Goal: Task Accomplishment & Management: Complete application form

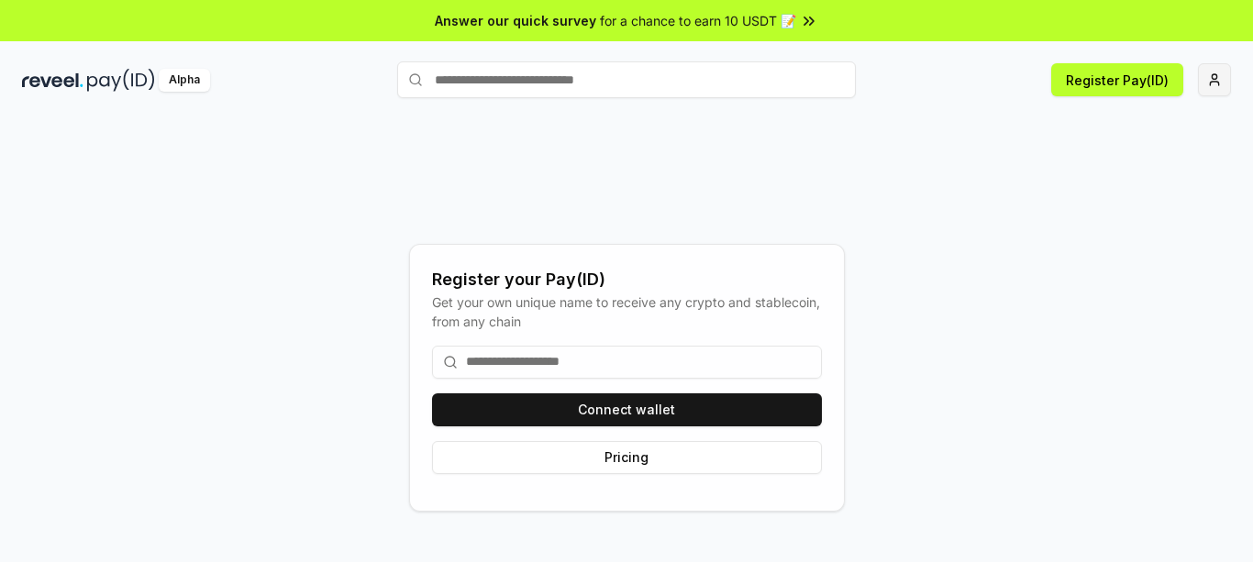
click at [1220, 70] on html "Answer our quick survey for a chance to earn 10 USDT 📝 Alpha Register Pay(ID) R…" at bounding box center [626, 281] width 1253 height 562
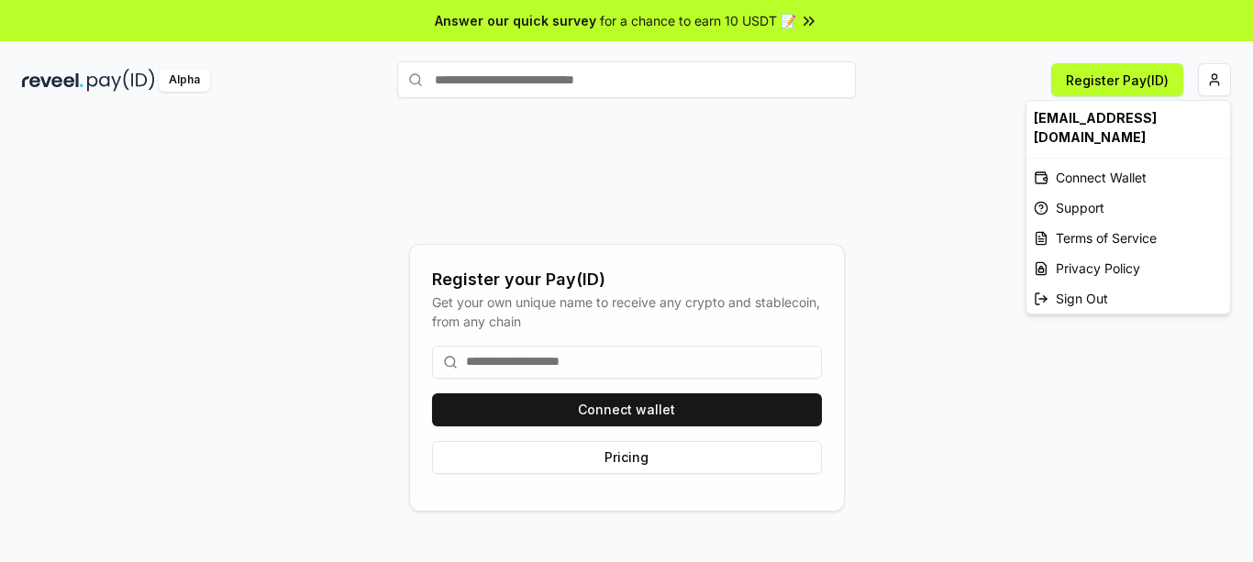
drag, startPoint x: 529, startPoint y: 358, endPoint x: 537, endPoint y: 368, distance: 12.5
click at [529, 360] on html "Answer our quick survey for a chance to earn 10 USDT 📝 Alpha Register Pay(ID) R…" at bounding box center [626, 281] width 1253 height 562
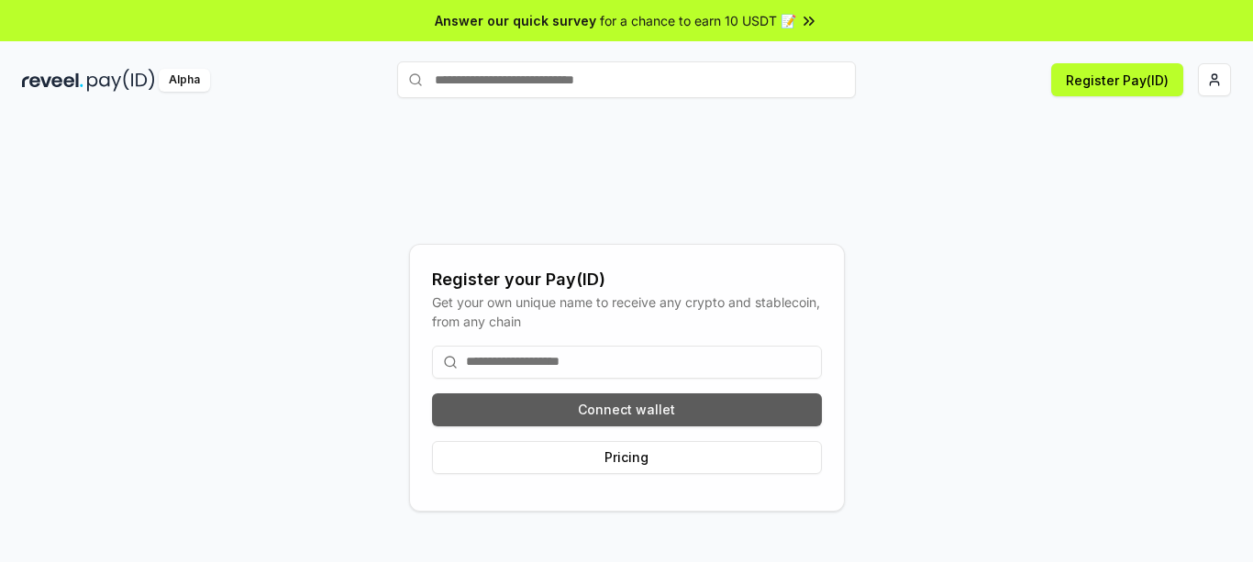
click at [598, 407] on button "Connect wallet" at bounding box center [627, 410] width 390 height 33
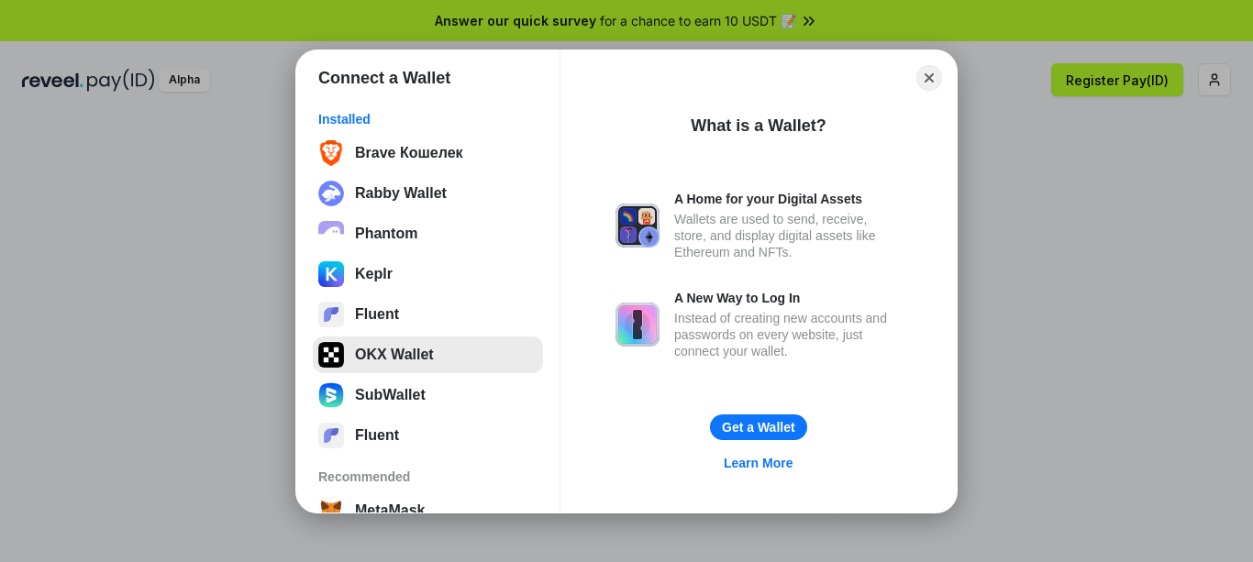
click at [375, 353] on button "OKX Wallet" at bounding box center [428, 355] width 230 height 37
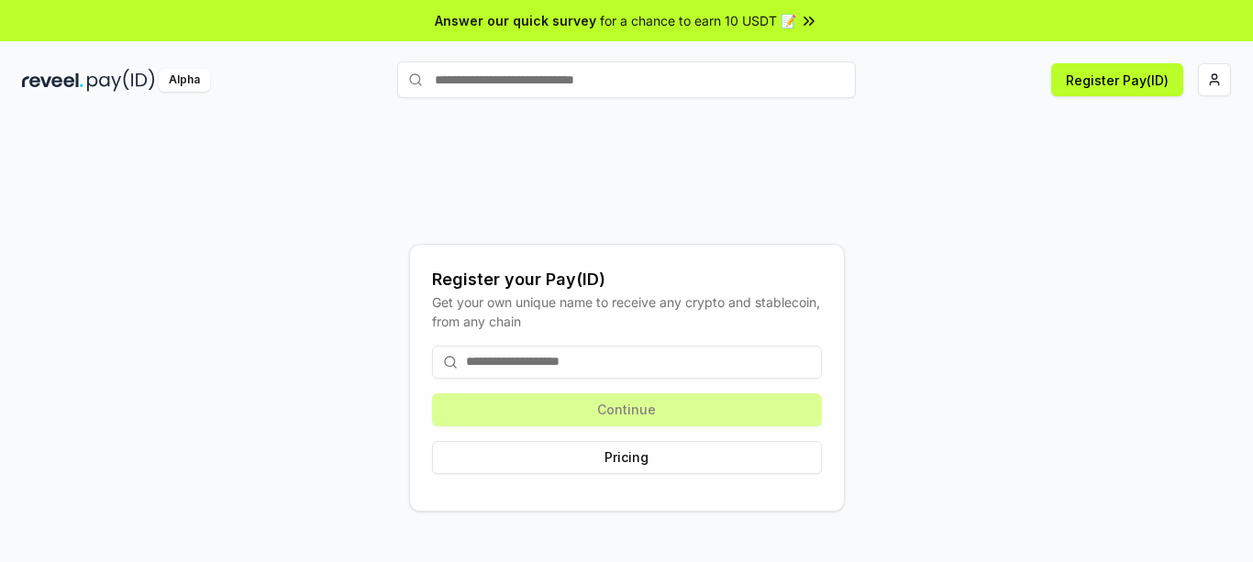
click at [473, 359] on input at bounding box center [627, 362] width 390 height 33
click at [475, 359] on input at bounding box center [627, 362] width 390 height 33
click at [549, 354] on input at bounding box center [627, 362] width 390 height 33
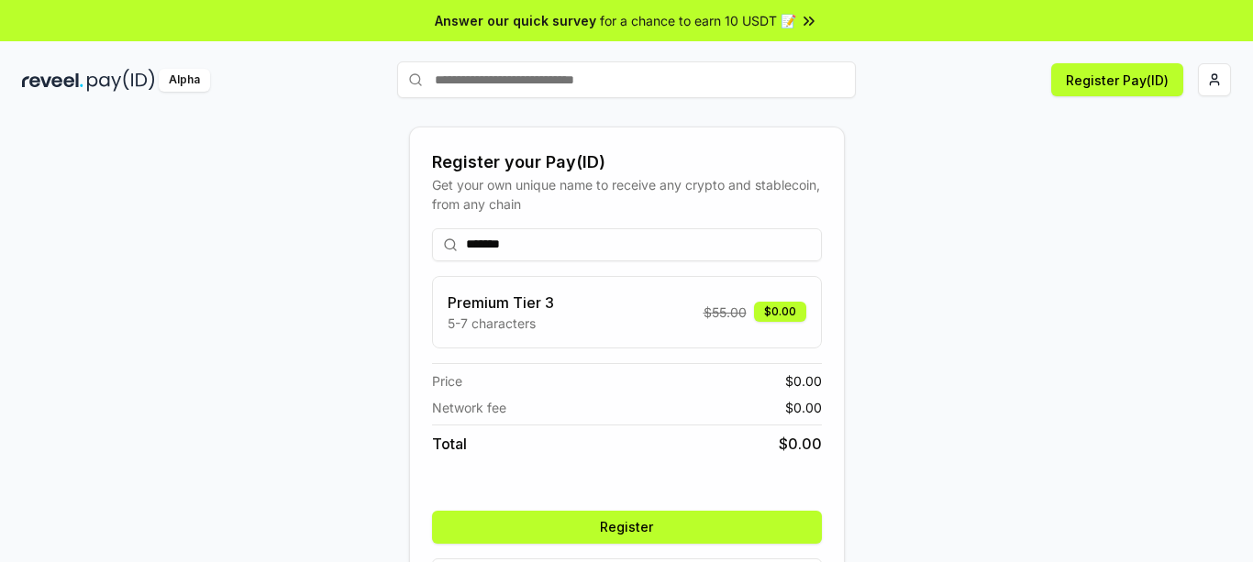
type input "*******"
click at [611, 520] on button "Register" at bounding box center [627, 527] width 390 height 33
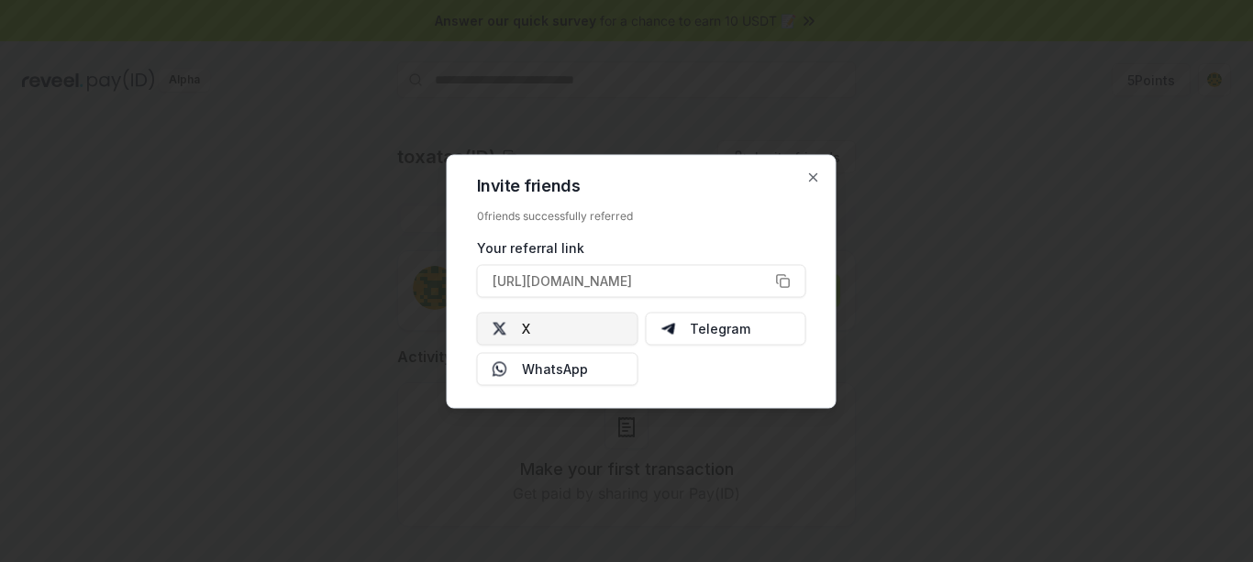
click at [532, 327] on button "X" at bounding box center [557, 328] width 161 height 33
click at [783, 280] on button "https://reveel.id/refer/toxatas" at bounding box center [641, 280] width 329 height 33
click at [809, 177] on icon "button" at bounding box center [813, 177] width 15 height 15
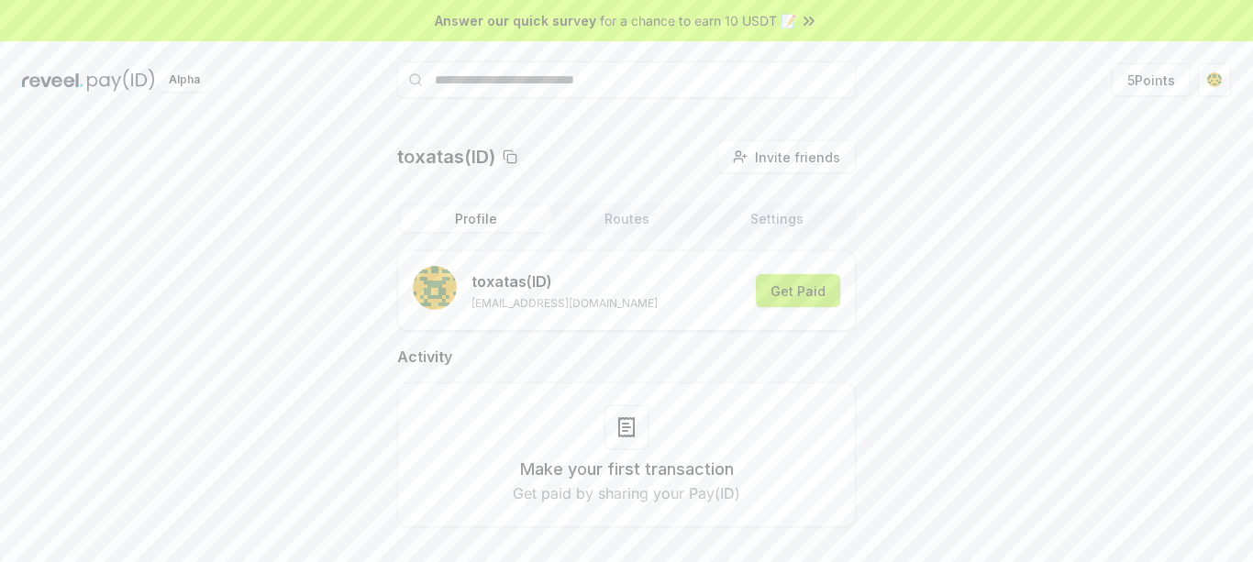
click at [783, 287] on button "Get Paid" at bounding box center [798, 290] width 84 height 33
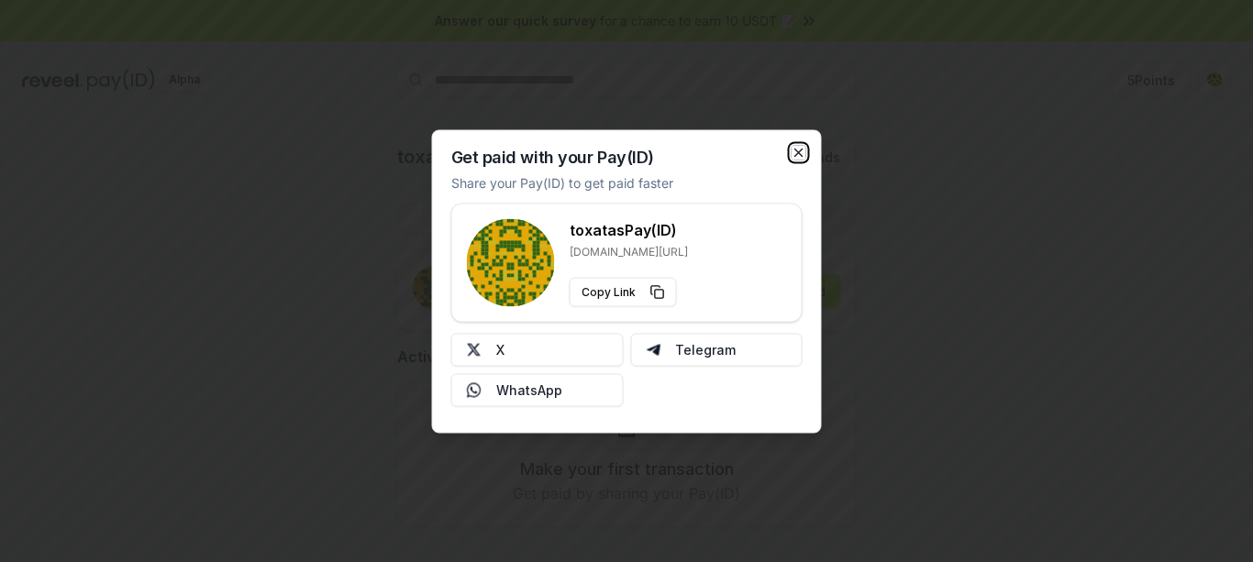
click at [796, 147] on icon "button" at bounding box center [799, 152] width 15 height 15
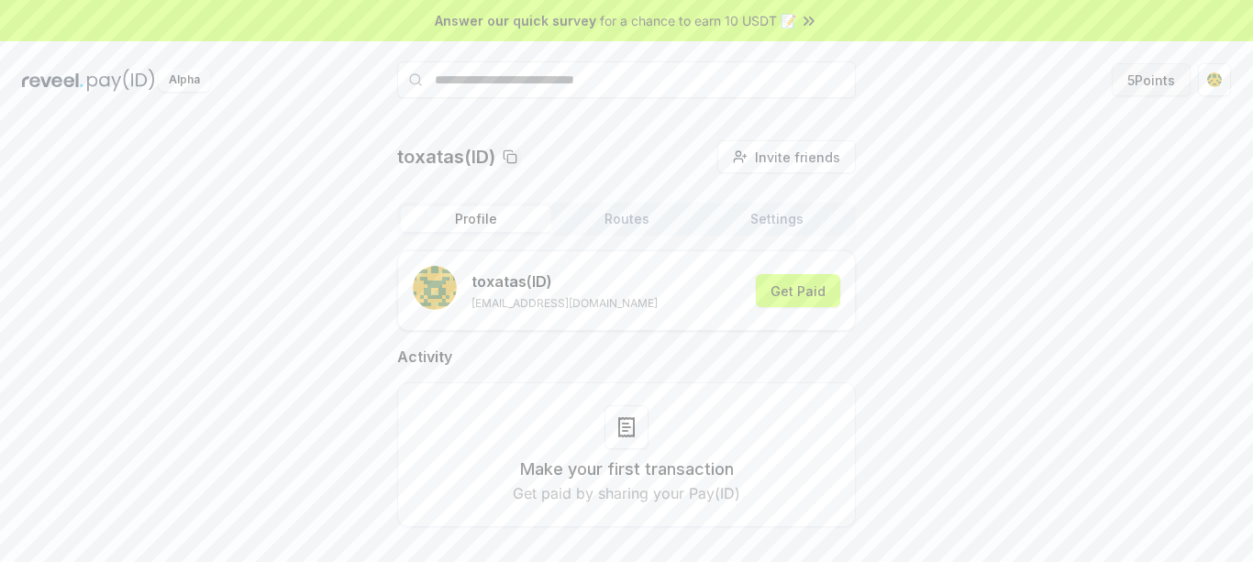
click at [1137, 79] on button "5 Points" at bounding box center [1151, 79] width 79 height 33
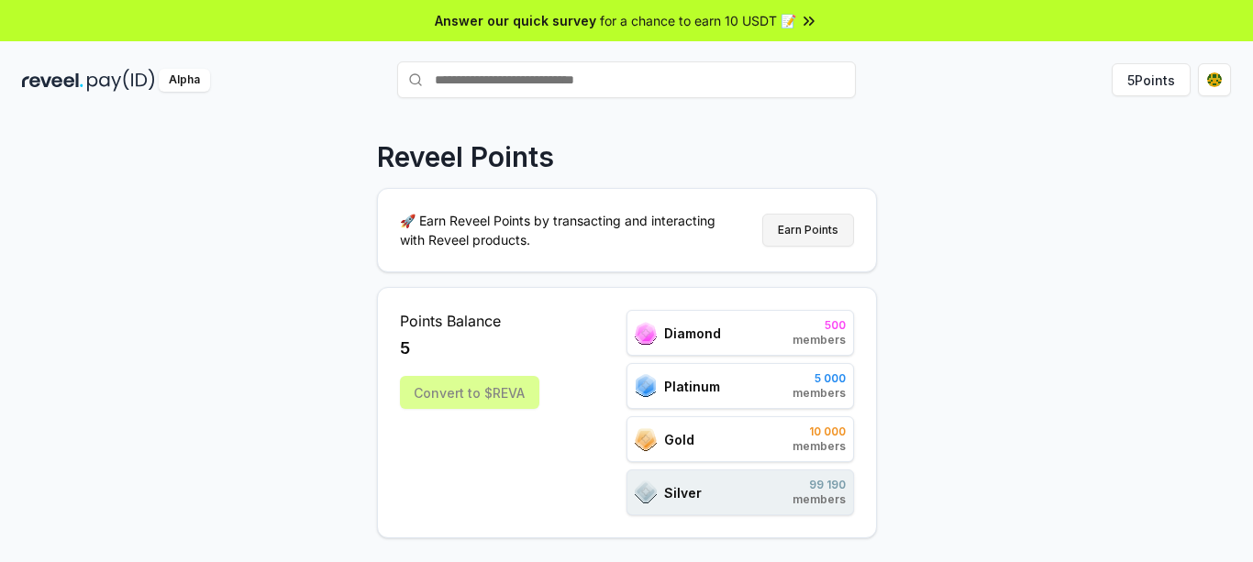
click at [798, 224] on button "Earn Points" at bounding box center [808, 230] width 92 height 33
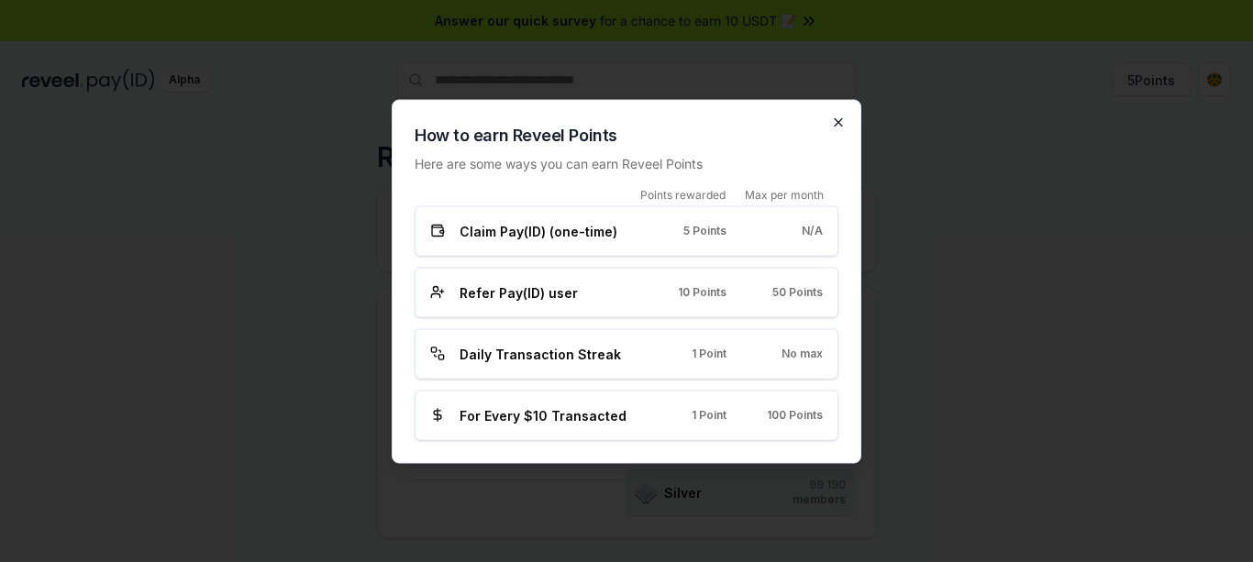
click at [832, 118] on icon "button" at bounding box center [838, 122] width 15 height 15
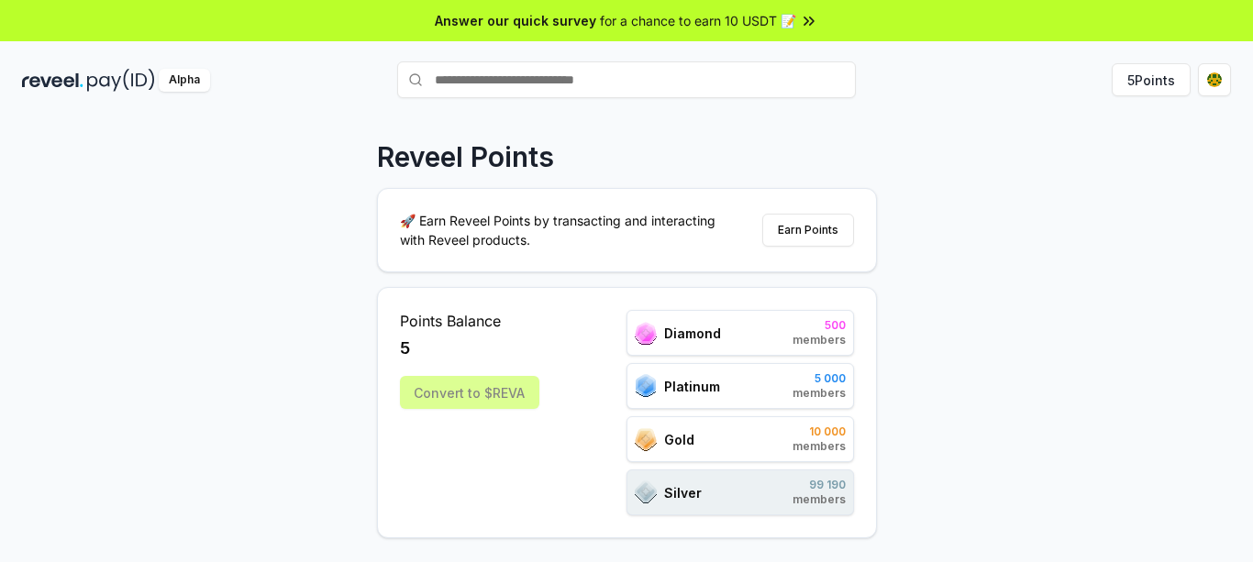
click at [951, 316] on div "Reveel Points 🚀 Earn Reveel Points by transacting and interacting with Reveel p…" at bounding box center [626, 359] width 1253 height 511
